Goal: Information Seeking & Learning: Learn about a topic

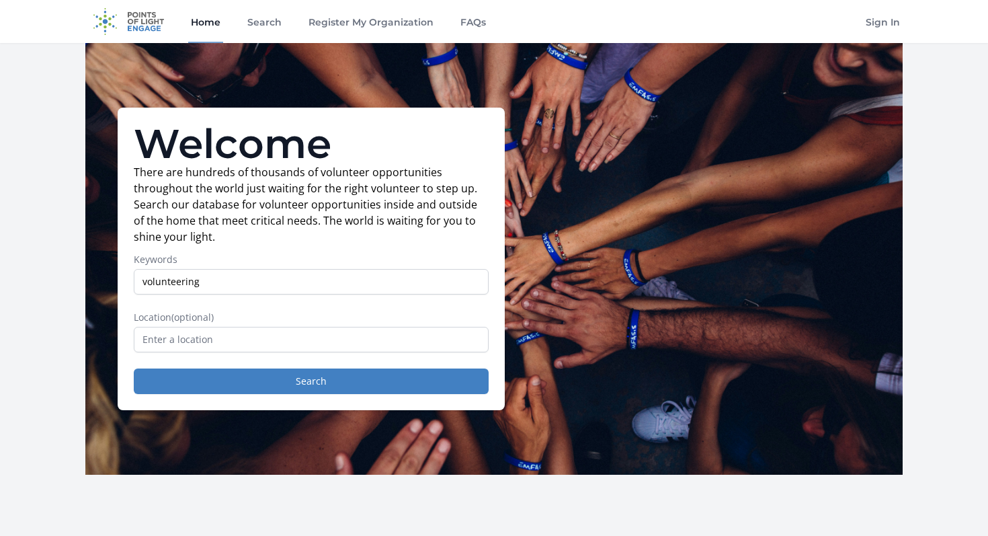
type input "volunteering"
click at [188, 341] on input "text" at bounding box center [311, 340] width 355 height 26
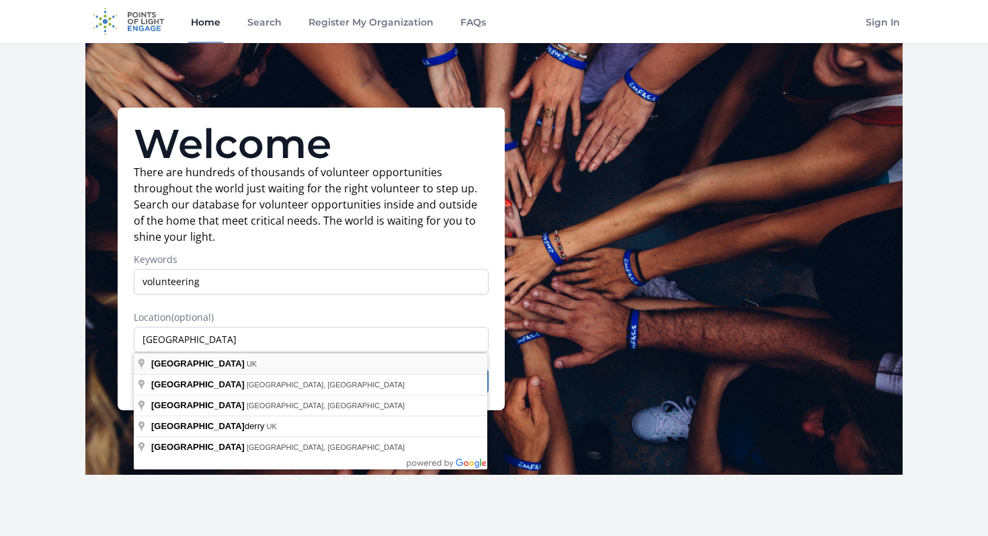
type input "London, UK"
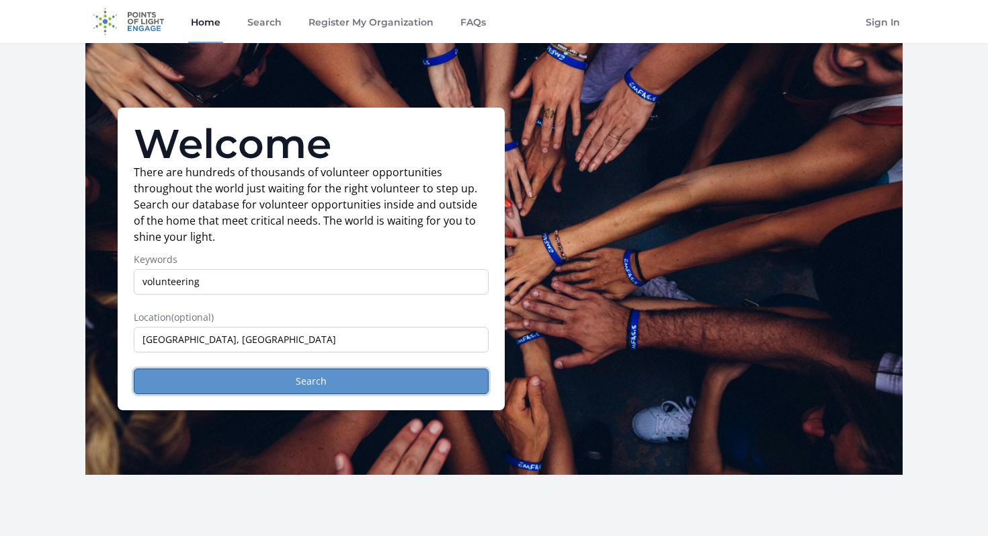
click at [202, 376] on button "Search" at bounding box center [311, 381] width 355 height 26
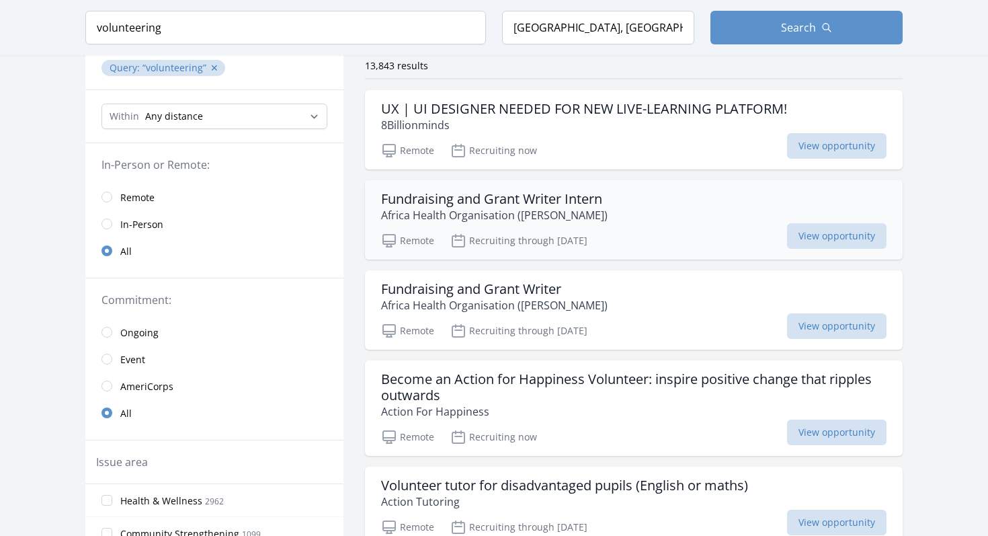
scroll to position [120, 0]
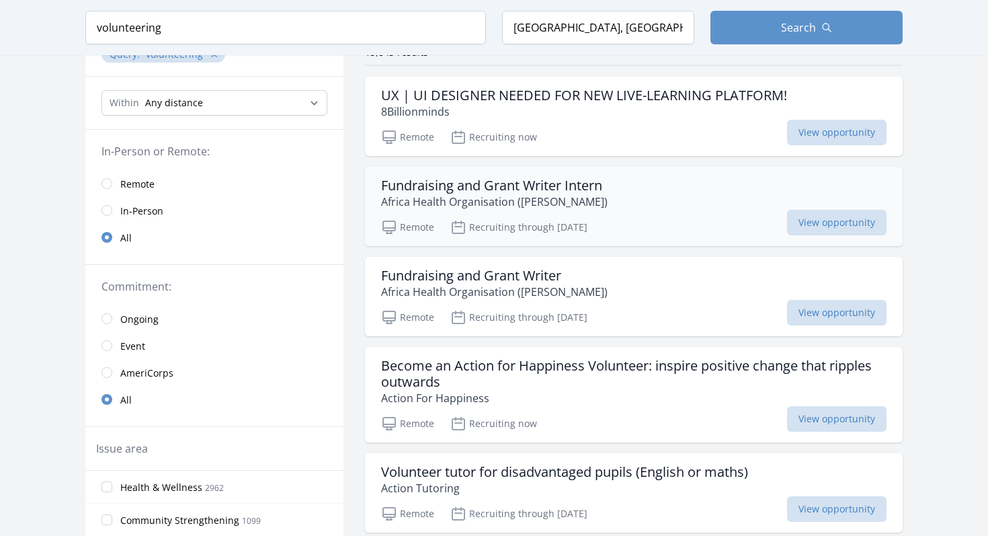
click at [508, 183] on h3 "Fundraising and Grant Writer Intern" at bounding box center [494, 186] width 227 height 16
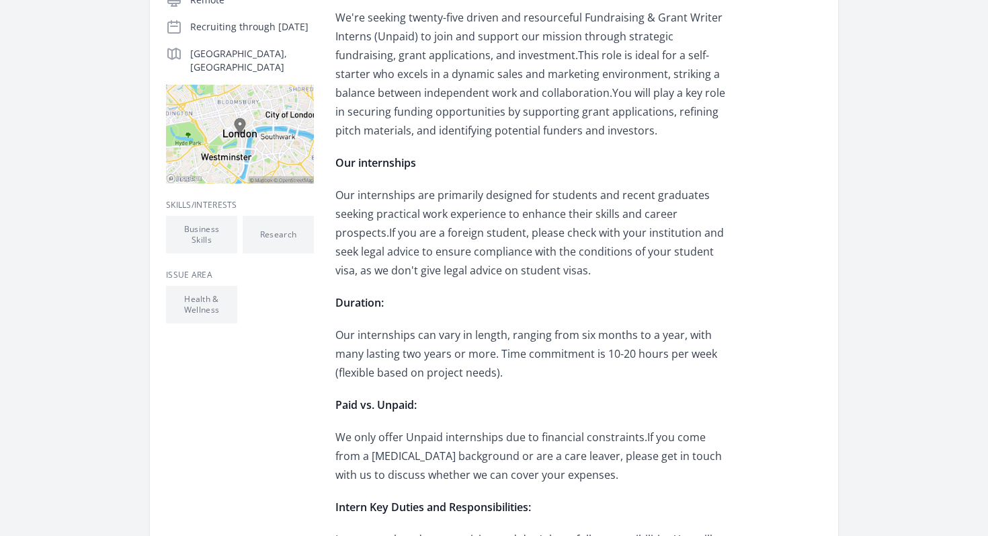
scroll to position [315, 0]
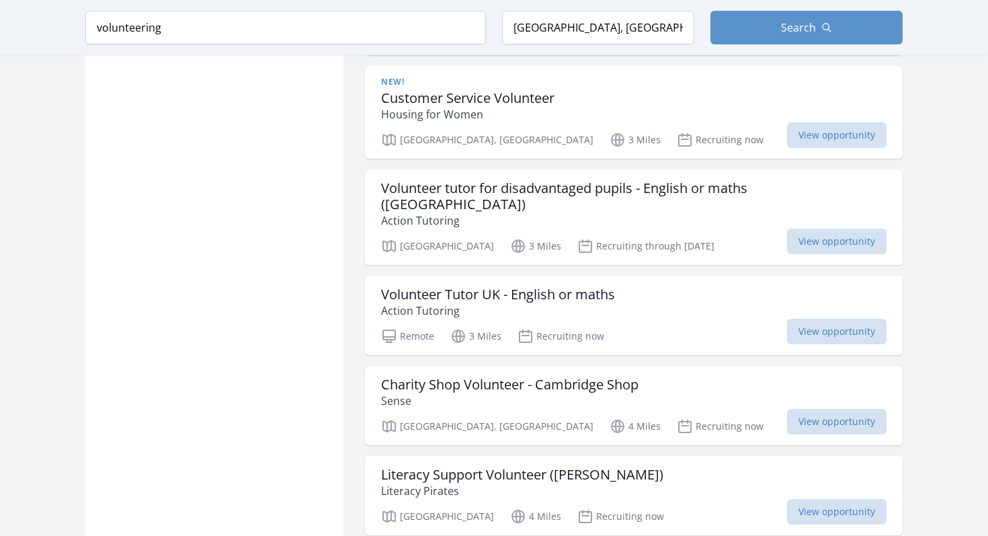
scroll to position [1140, 0]
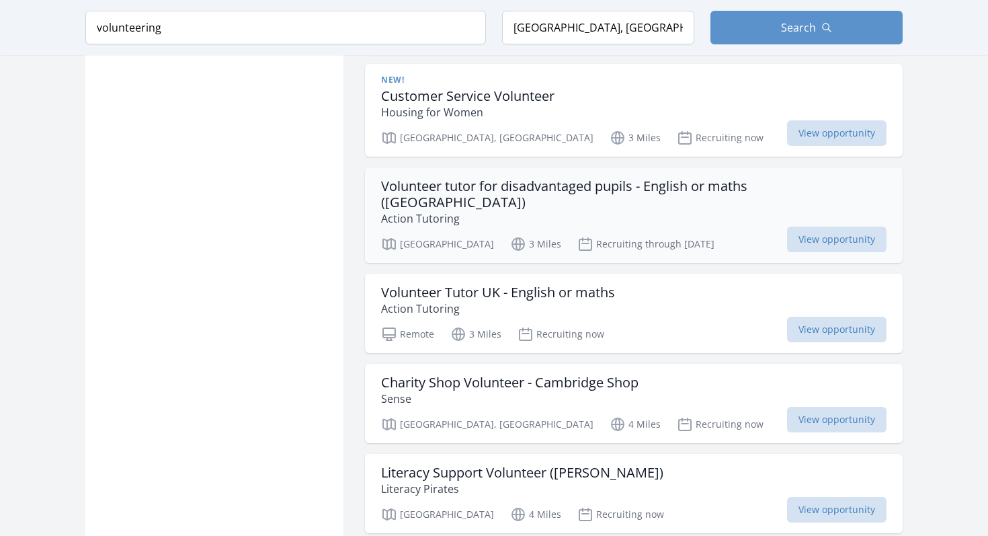
click at [456, 183] on h3 "Volunteer tutor for disadvantaged pupils - English or maths (London)" at bounding box center [634, 194] width 506 height 32
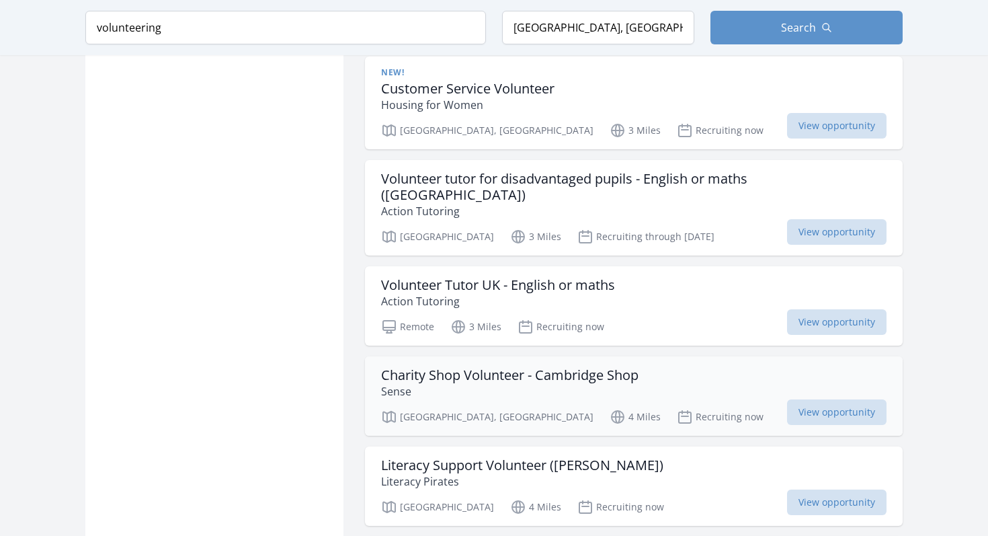
click at [417, 387] on div "Charity Shop Volunteer - Cambridge Shop Sense London, England 4 Miles Recruitin…" at bounding box center [634, 395] width 538 height 79
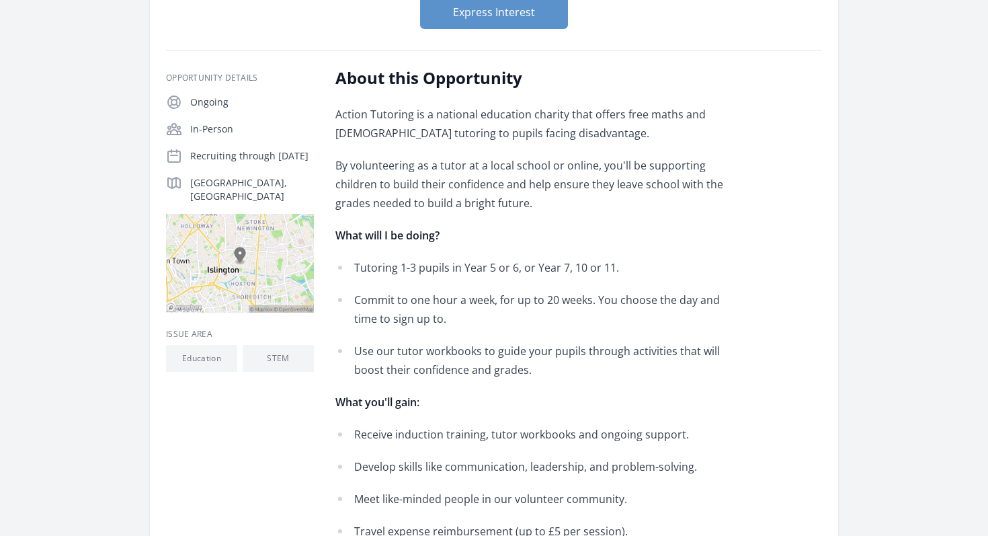
scroll to position [213, 0]
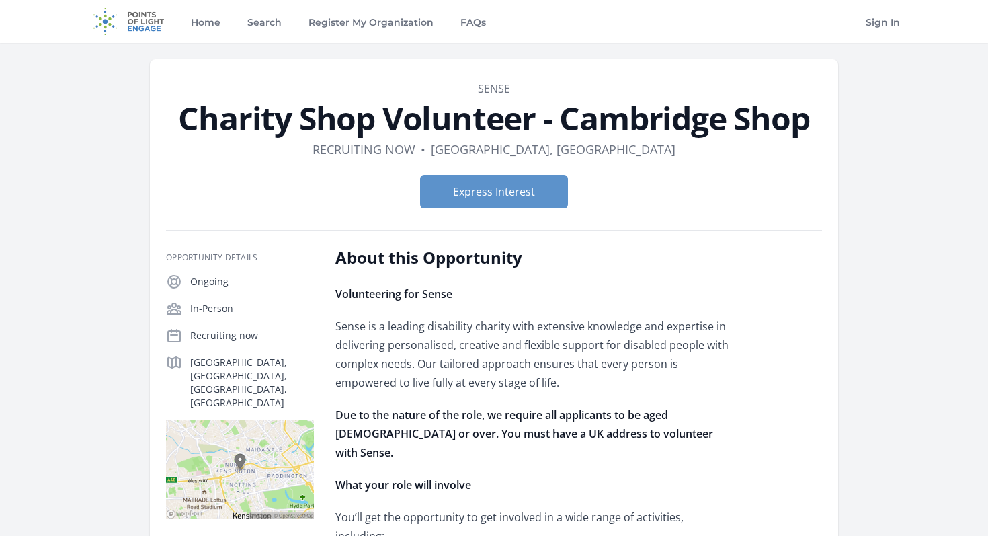
click at [241, 446] on img at bounding box center [240, 469] width 148 height 99
